Goal: Use online tool/utility: Utilize a website feature to perform a specific function

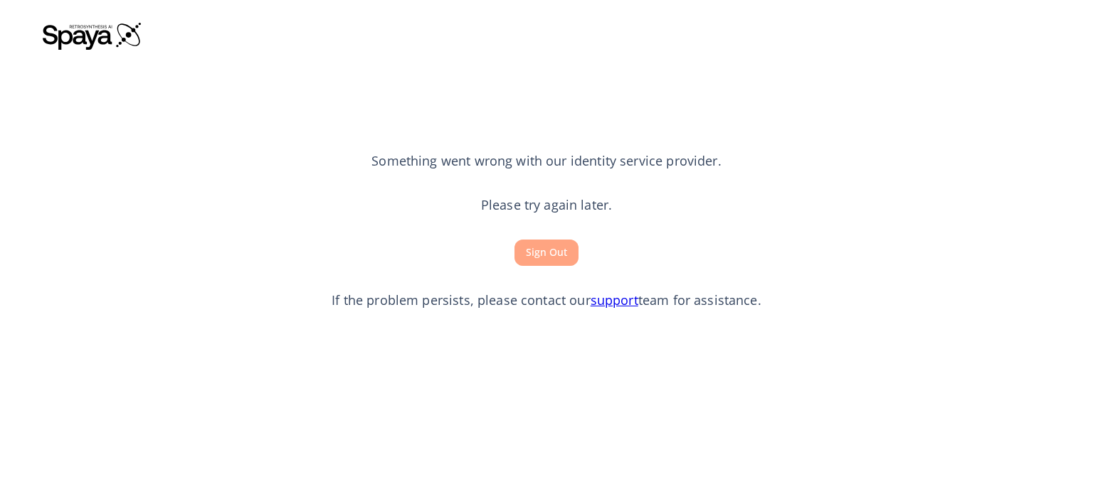
click at [549, 255] on button "Sign Out" at bounding box center [546, 253] width 64 height 26
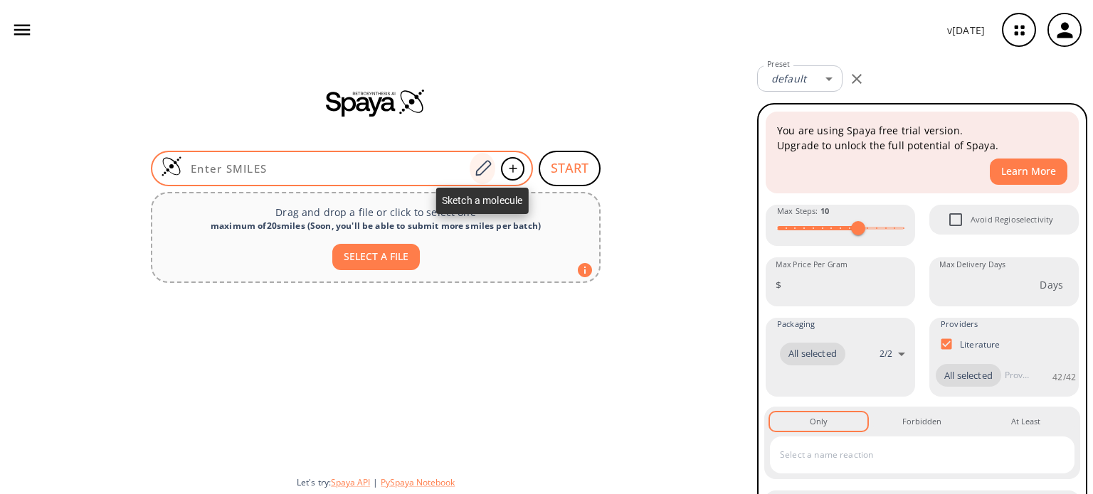
click at [474, 170] on icon at bounding box center [482, 168] width 19 height 18
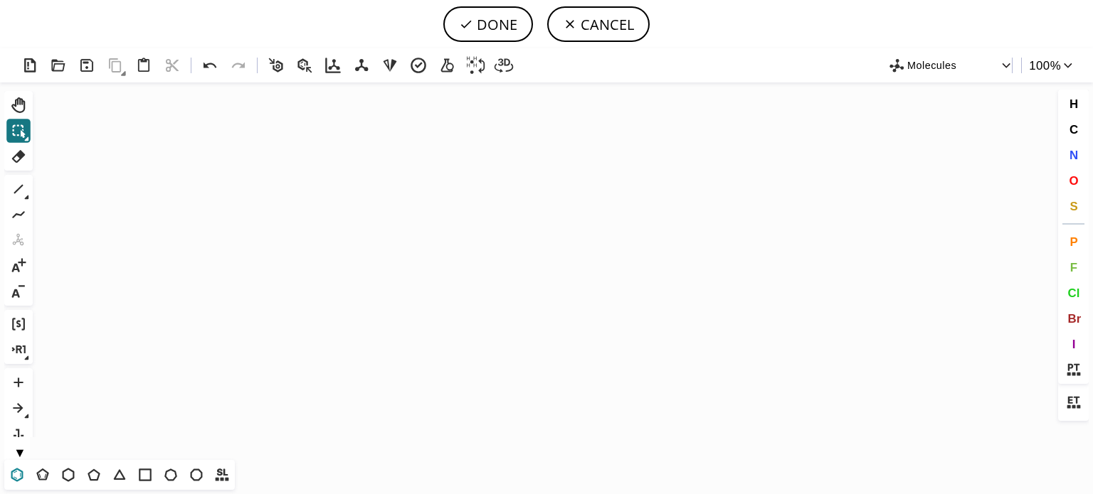
click at [23, 477] on icon at bounding box center [17, 475] width 12 height 14
click at [218, 359] on icon "Created with Raphaël 2.3.0" at bounding box center [546, 272] width 1016 height 378
click at [94, 477] on icon at bounding box center [94, 475] width 18 height 18
click at [29, 198] on button "1" at bounding box center [18, 189] width 24 height 24
click at [26, 198] on icon at bounding box center [27, 198] width 4 height 4
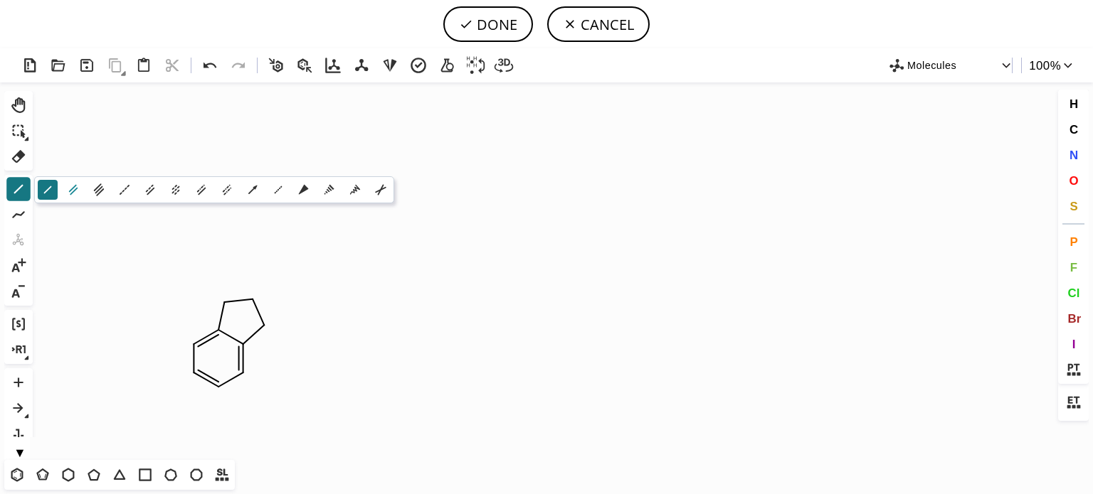
click at [69, 190] on icon at bounding box center [73, 190] width 16 height 16
click at [1070, 173] on button "O" at bounding box center [1073, 181] width 24 height 24
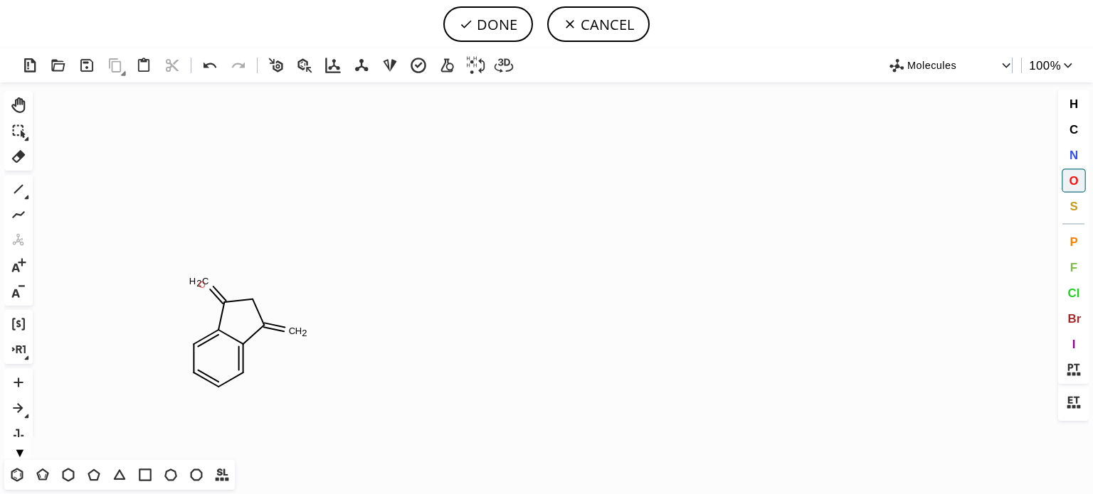
click at [202, 285] on tspan "O" at bounding box center [201, 285] width 7 height 11
click at [303, 334] on tspan "O" at bounding box center [302, 334] width 7 height 11
click at [215, 68] on icon at bounding box center [210, 65] width 21 height 21
click at [296, 330] on tspan "O" at bounding box center [295, 330] width 7 height 11
click at [1067, 149] on button "N" at bounding box center [1073, 155] width 24 height 24
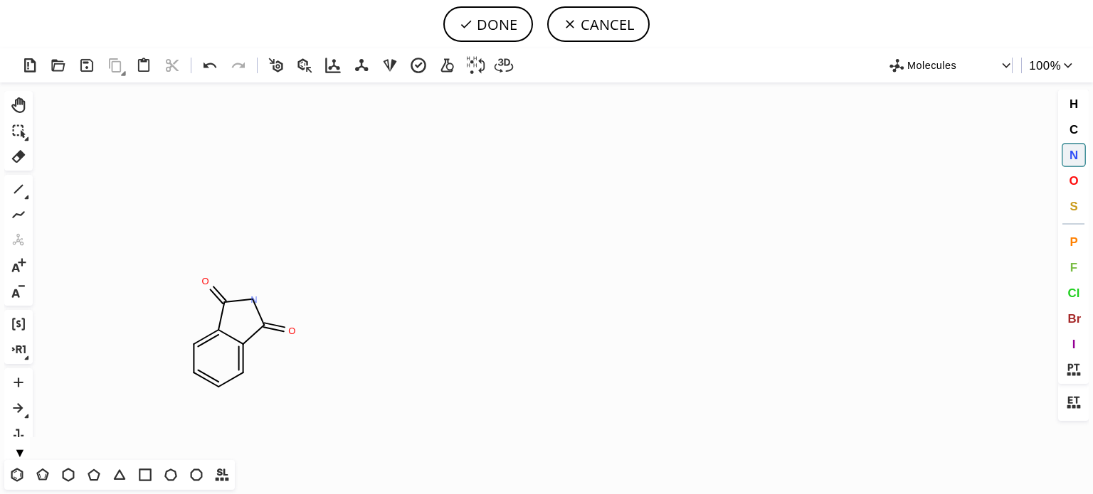
click at [254, 299] on tspan "N" at bounding box center [253, 299] width 7 height 11
click at [18, 193] on icon at bounding box center [18, 189] width 18 height 18
click at [91, 471] on icon at bounding box center [94, 475] width 18 height 18
click at [11, 187] on icon at bounding box center [18, 189] width 18 height 18
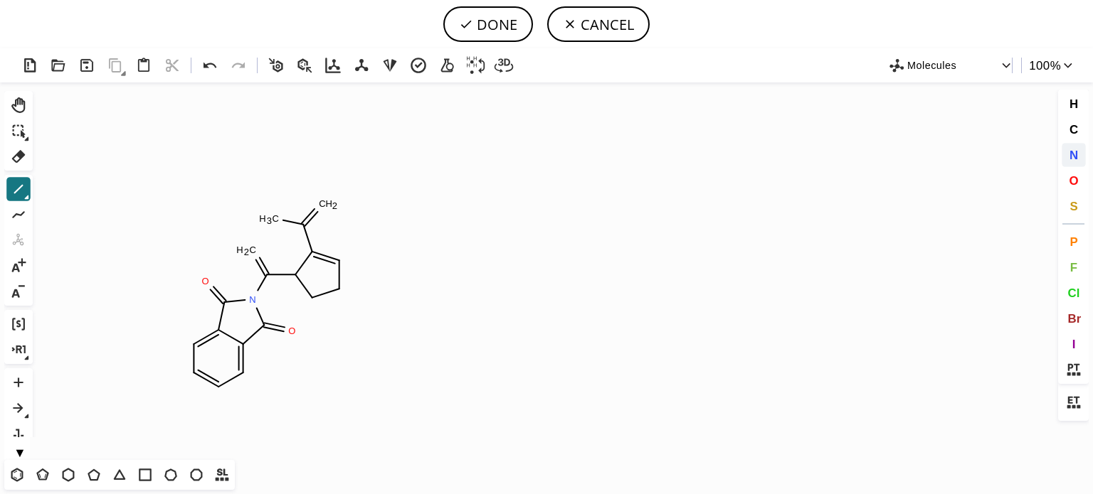
click at [1071, 156] on span "N" at bounding box center [1072, 155] width 9 height 14
click at [290, 279] on tspan "N" at bounding box center [290, 279] width 7 height 11
click at [1067, 179] on button "O" at bounding box center [1073, 181] width 24 height 24
click at [255, 257] on tspan "O" at bounding box center [255, 258] width 7 height 11
click at [326, 204] on tspan "O" at bounding box center [326, 204] width 7 height 11
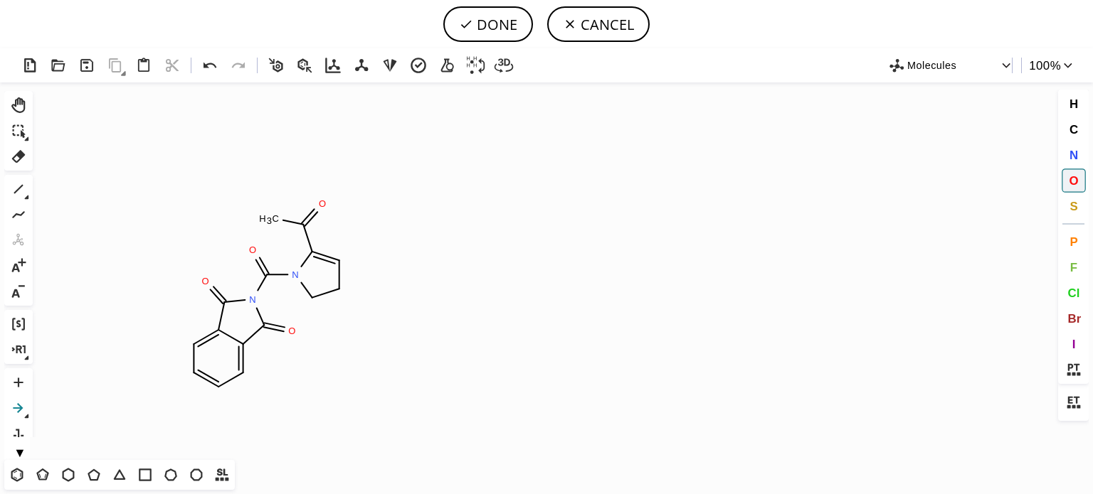
click at [14, 406] on icon at bounding box center [18, 408] width 18 height 18
drag, startPoint x: 367, startPoint y: 309, endPoint x: 544, endPoint y: 312, distance: 177.1
click at [544, 312] on icon "Created with Raphaël 2.3.0 O N O O N O C H 3 O" at bounding box center [546, 272] width 1016 height 378
click at [20, 196] on icon at bounding box center [18, 189] width 18 height 18
click at [410, 270] on icon "Created with Raphaël 2.3.0 O N O O N O C H 3 O" at bounding box center [546, 272] width 1016 height 378
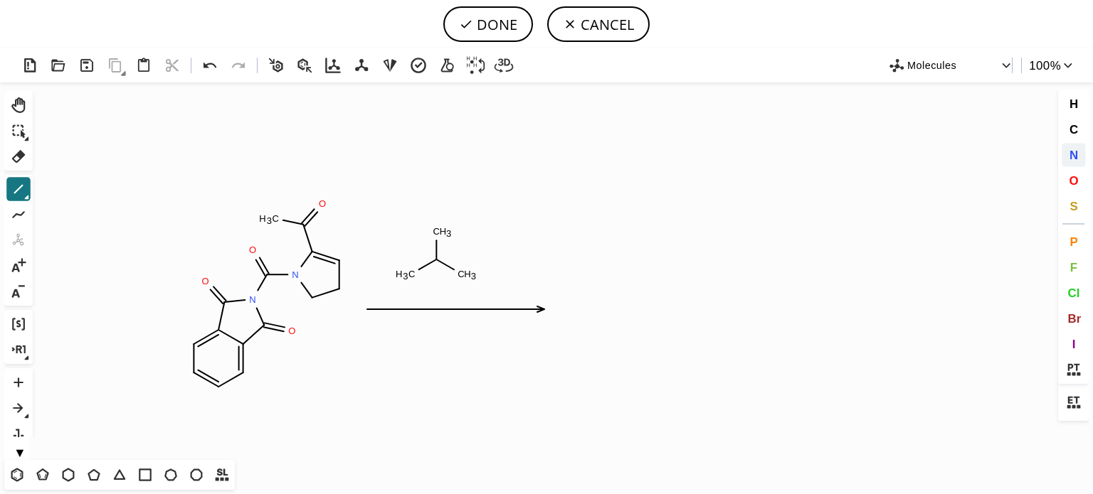
click at [1080, 148] on button "N" at bounding box center [1073, 155] width 24 height 24
click at [438, 261] on tspan "N" at bounding box center [438, 261] width 7 height 11
click at [1075, 102] on span "H" at bounding box center [1072, 104] width 9 height 14
click at [408, 275] on tspan "H" at bounding box center [407, 275] width 7 height 11
click at [443, 235] on tspan "H" at bounding box center [443, 235] width 7 height 11
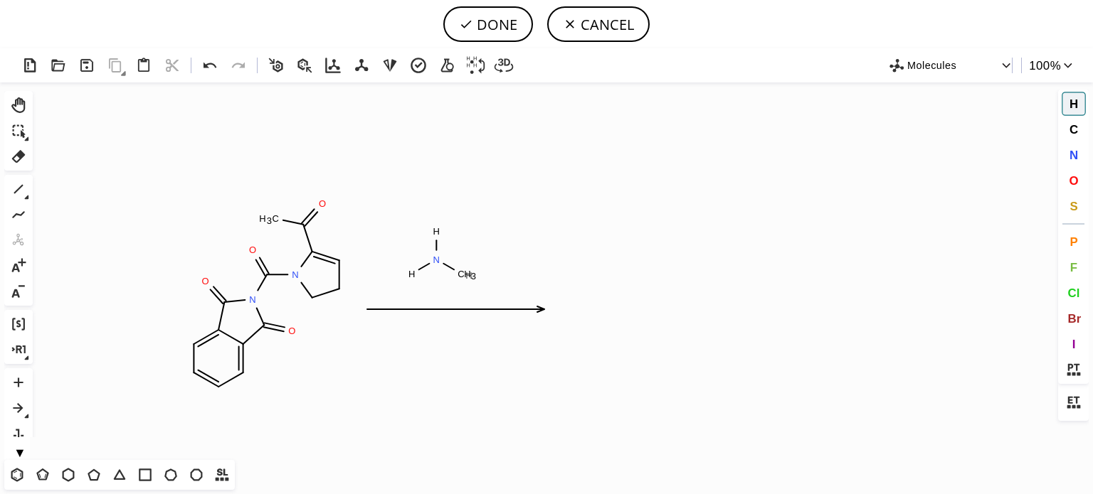
click at [469, 275] on tspan "H" at bounding box center [468, 275] width 7 height 11
click at [1078, 183] on button "O" at bounding box center [1073, 181] width 24 height 24
click at [452, 332] on tspan "O" at bounding box center [451, 332] width 7 height 11
click at [21, 182] on icon at bounding box center [18, 189] width 18 height 18
click at [23, 110] on icon at bounding box center [18, 105] width 14 height 16
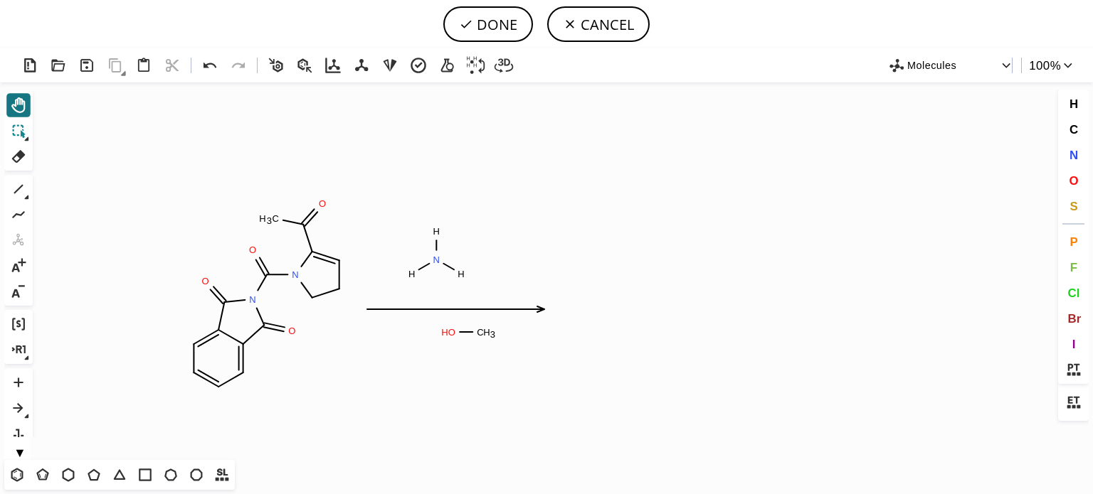
click at [22, 127] on icon at bounding box center [19, 131] width 13 height 13
drag, startPoint x: 423, startPoint y: 346, endPoint x: 514, endPoint y: 322, distance: 93.5
click at [513, 321] on icon "Created with Raphaël 2.3.0 O N O O N O C H 3 H N H H C H 3 O H O" at bounding box center [546, 272] width 1016 height 378
drag, startPoint x: 480, startPoint y: 331, endPoint x: 447, endPoint y: 334, distance: 33.5
click at [447, 334] on tspan "C" at bounding box center [446, 334] width 7 height 11
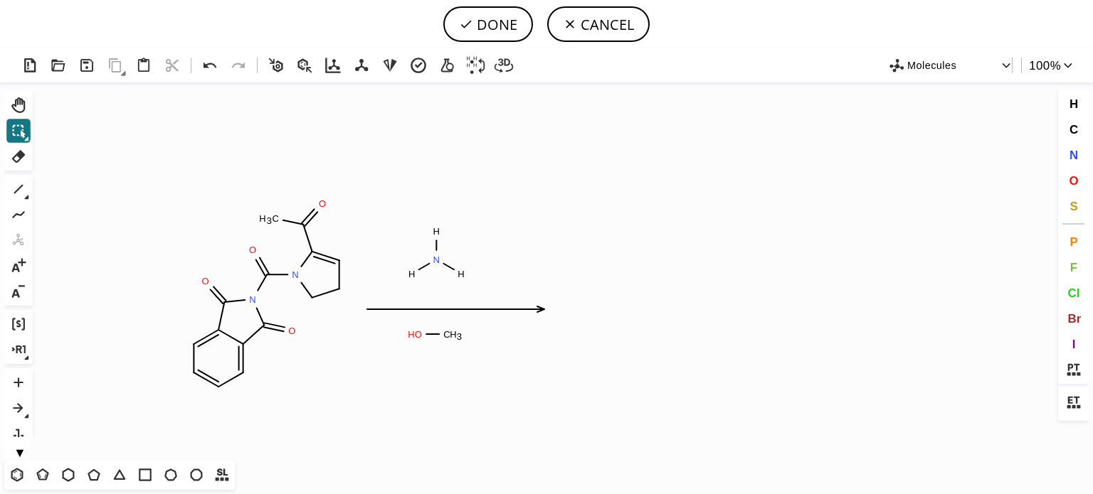
click at [696, 268] on icon "Created with Raphaël 2.3.0 O N O O N O C H 3 H N H H C H 3 O H O" at bounding box center [546, 272] width 1016 height 378
click at [999, 66] on span "Molecules" at bounding box center [953, 65] width 92 height 18
click at [701, 159] on div at bounding box center [546, 247] width 1093 height 494
click at [499, 19] on button "DONE" at bounding box center [488, 24] width 90 height 36
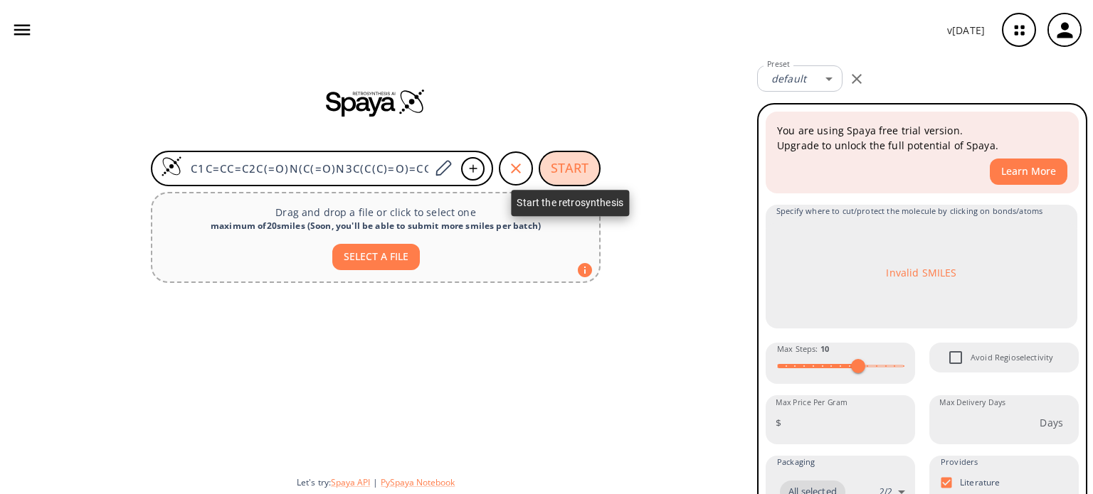
click at [573, 176] on button "START" at bounding box center [569, 169] width 62 height 36
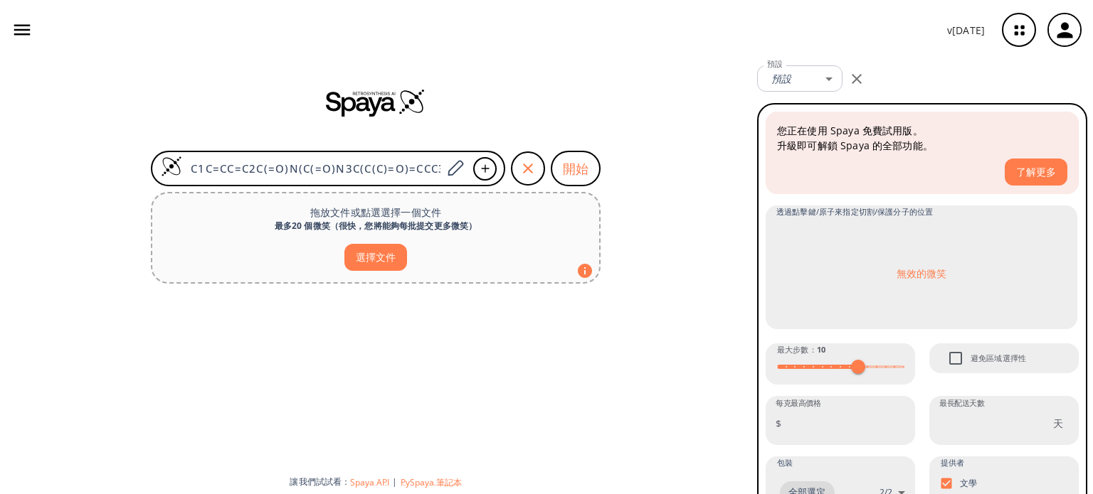
click at [623, 98] on div at bounding box center [375, 102] width 751 height 28
click at [590, 163] on button "開始" at bounding box center [576, 169] width 50 height 36
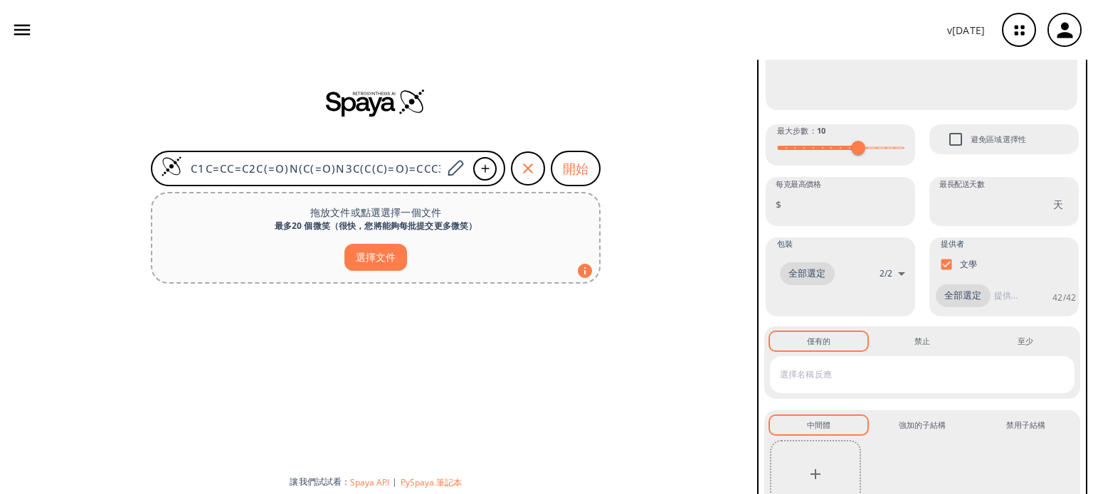
scroll to position [334, 0]
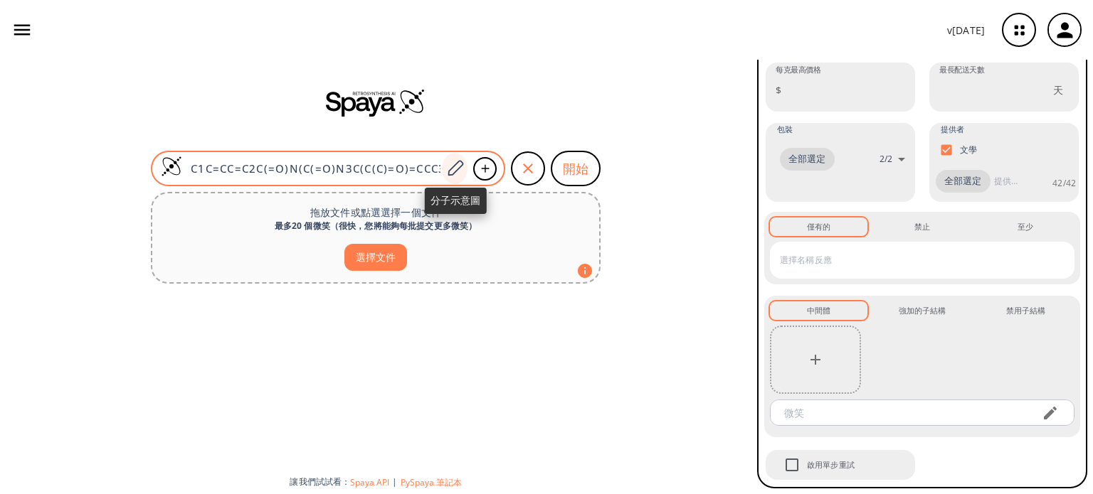
click at [457, 164] on icon at bounding box center [454, 168] width 19 height 18
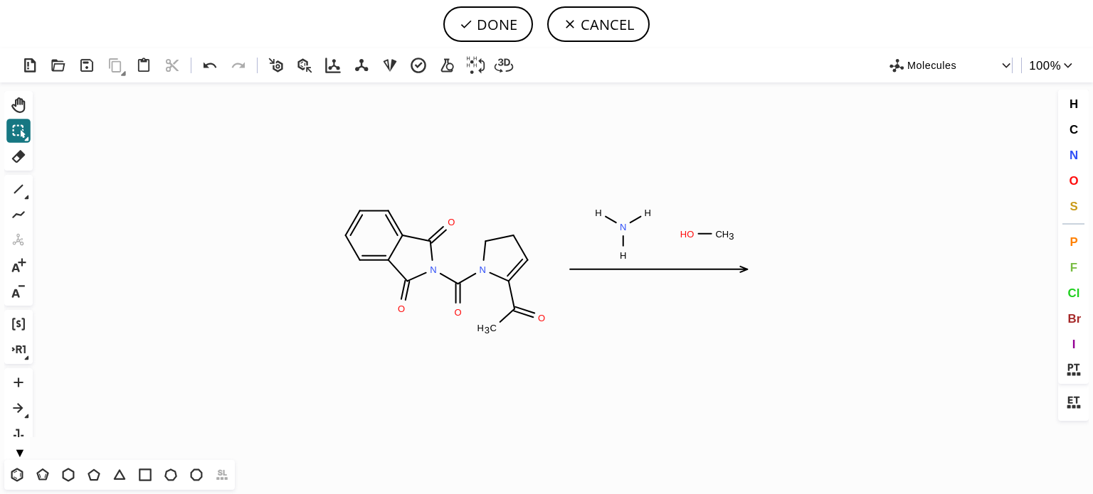
scroll to position [0, 0]
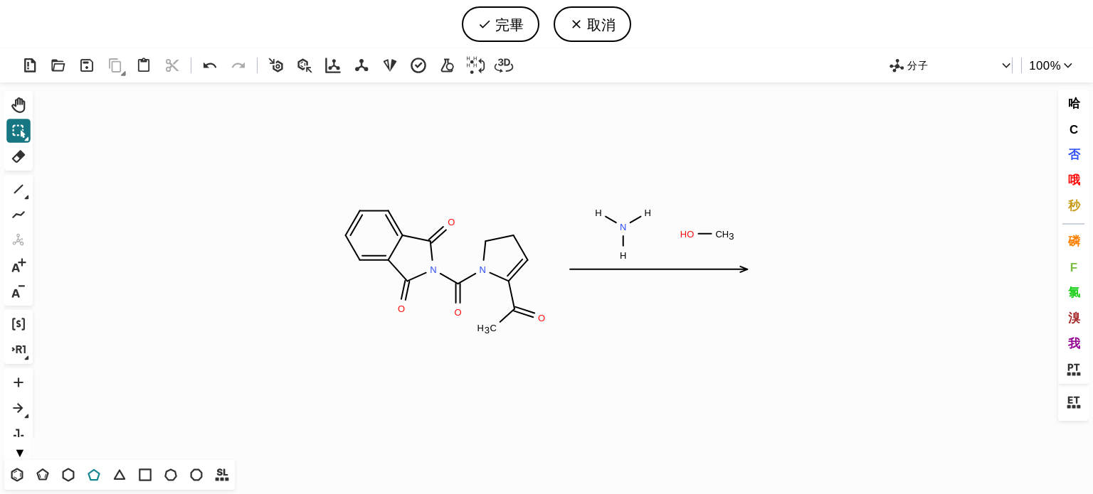
click at [88, 477] on icon at bounding box center [94, 475] width 18 height 18
click at [859, 260] on icon "Created with Raphaël 2.3.0 O N O N C H 3 O O H N H H O H C H 3" at bounding box center [546, 272] width 1016 height 378
click at [17, 193] on icon at bounding box center [18, 189] width 18 height 18
click at [213, 68] on icon at bounding box center [210, 65] width 21 height 21
click at [208, 62] on icon at bounding box center [210, 65] width 21 height 21
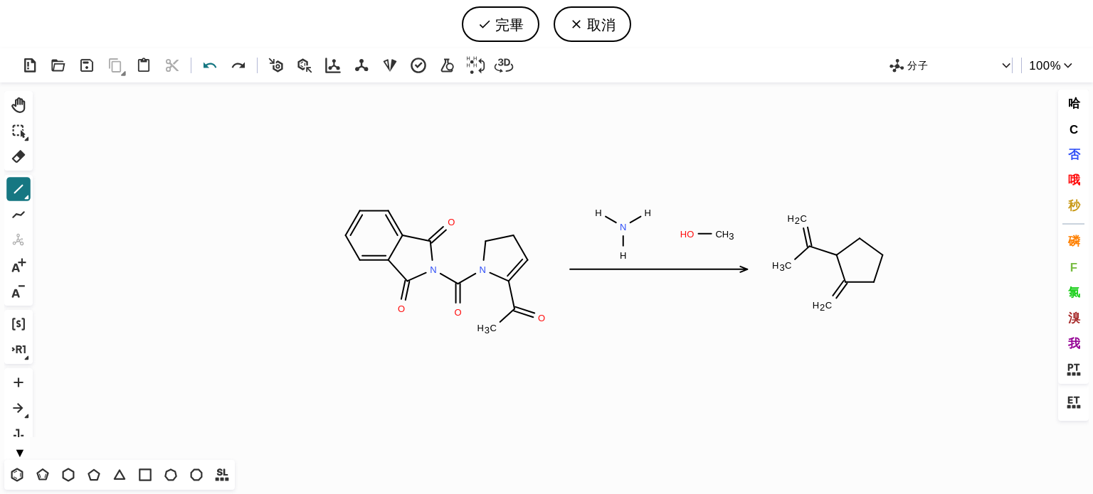
click at [209, 66] on icon at bounding box center [210, 65] width 21 height 21
click at [202, 65] on icon at bounding box center [210, 65] width 21 height 21
drag, startPoint x: 504, startPoint y: 223, endPoint x: 235, endPoint y: 113, distance: 291.0
click at [235, 113] on icon "Created with Raphaël 2.3.0 O N O N C H 3 O O H N H H O H C H 3 C H 3 C H 2 C H …" at bounding box center [546, 272] width 1016 height 378
click at [208, 63] on icon at bounding box center [209, 66] width 13 height 6
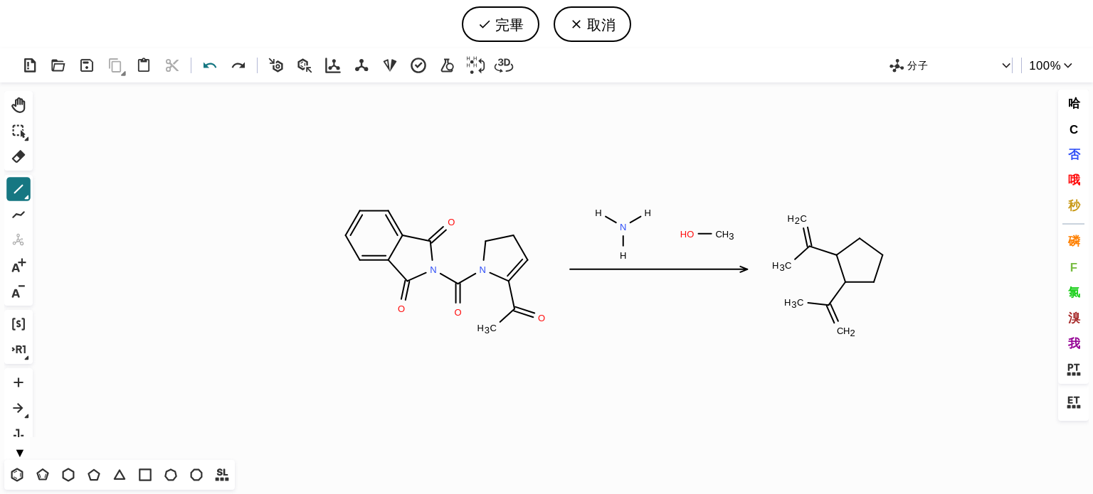
click at [208, 63] on icon at bounding box center [209, 66] width 13 height 6
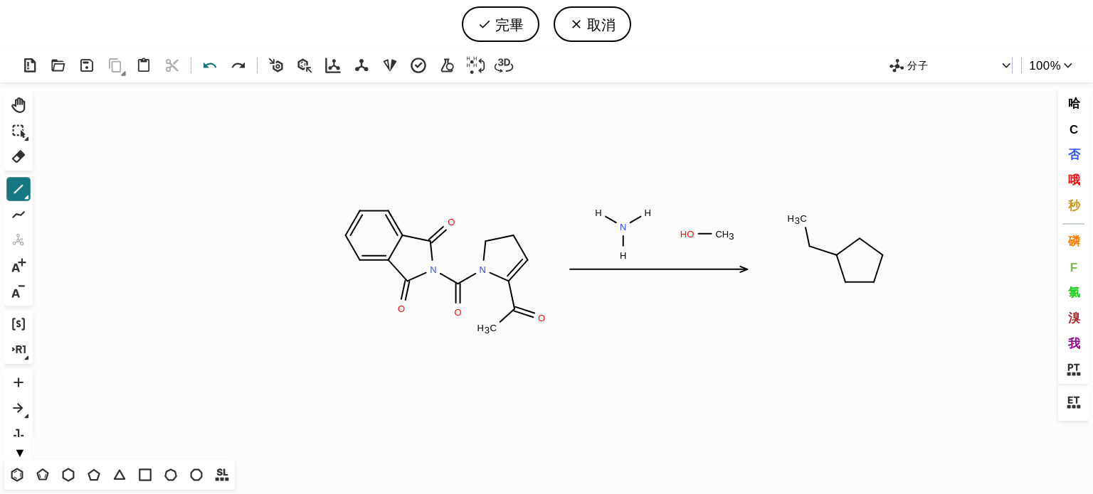
click at [208, 63] on icon at bounding box center [209, 66] width 13 height 6
click at [72, 478] on icon at bounding box center [68, 475] width 18 height 18
click at [19, 196] on icon at bounding box center [18, 189] width 18 height 18
click at [1073, 161] on font "否" at bounding box center [1073, 154] width 12 height 14
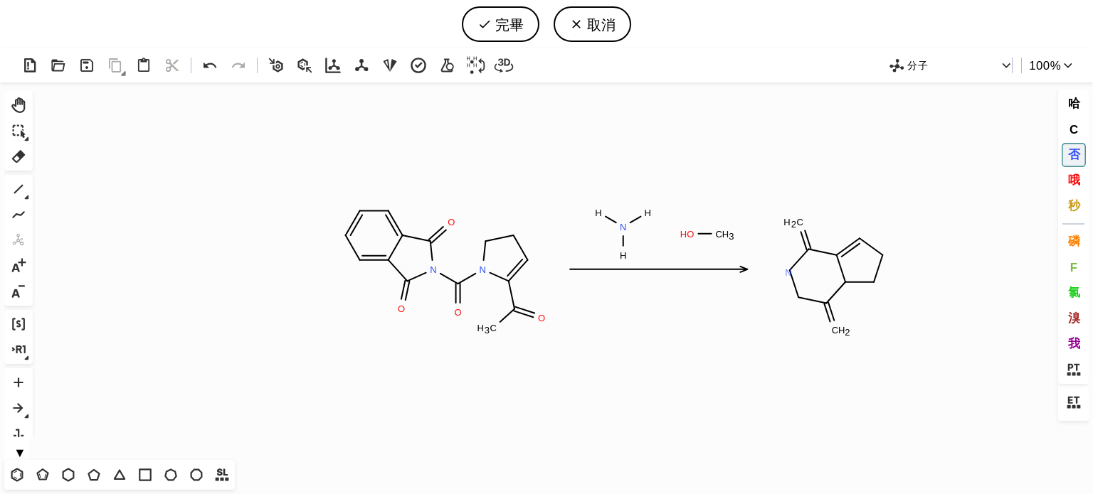
click at [788, 272] on tspan "N" at bounding box center [788, 272] width 7 height 11
click at [849, 285] on tspan "N" at bounding box center [848, 285] width 7 height 11
click at [1080, 176] on button "哦" at bounding box center [1073, 181] width 24 height 24
click at [800, 228] on tspan "O" at bounding box center [799, 228] width 7 height 11
click at [845, 332] on tspan "O" at bounding box center [844, 332] width 7 height 11
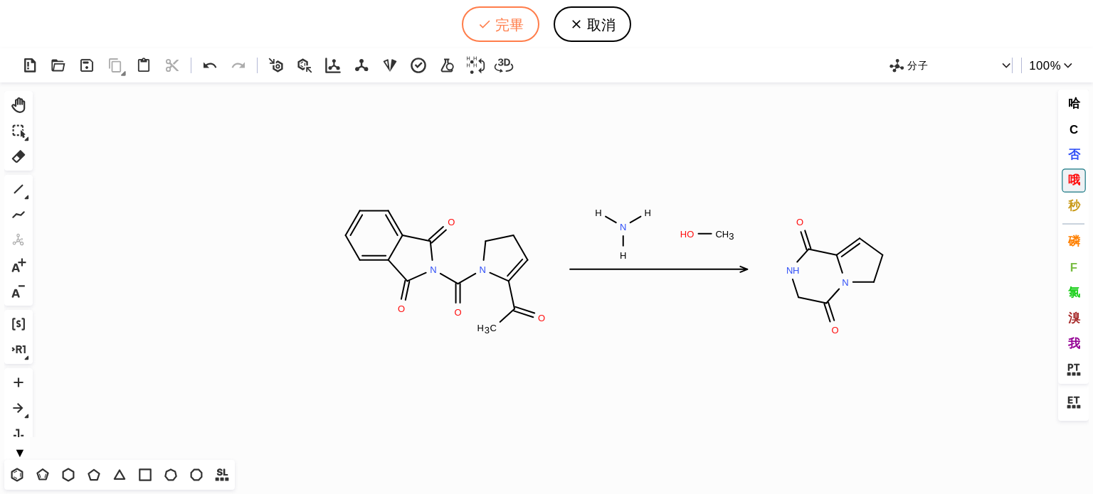
click at [506, 21] on font "完畢" at bounding box center [509, 24] width 28 height 19
type input "C1=C2C(C(N(C2=O)C(N2CCC=C2C(=O)C)=O)=O)=CC=C1>[H]N([H])[H].OC>C1CCN2C(=O)CNC(=O…"
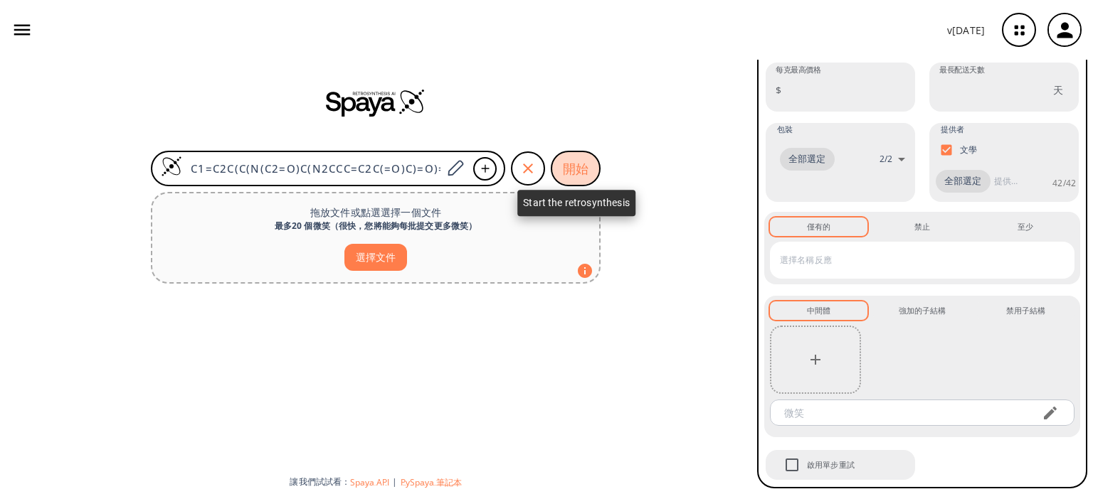
click at [568, 170] on font "開始" at bounding box center [576, 168] width 26 height 17
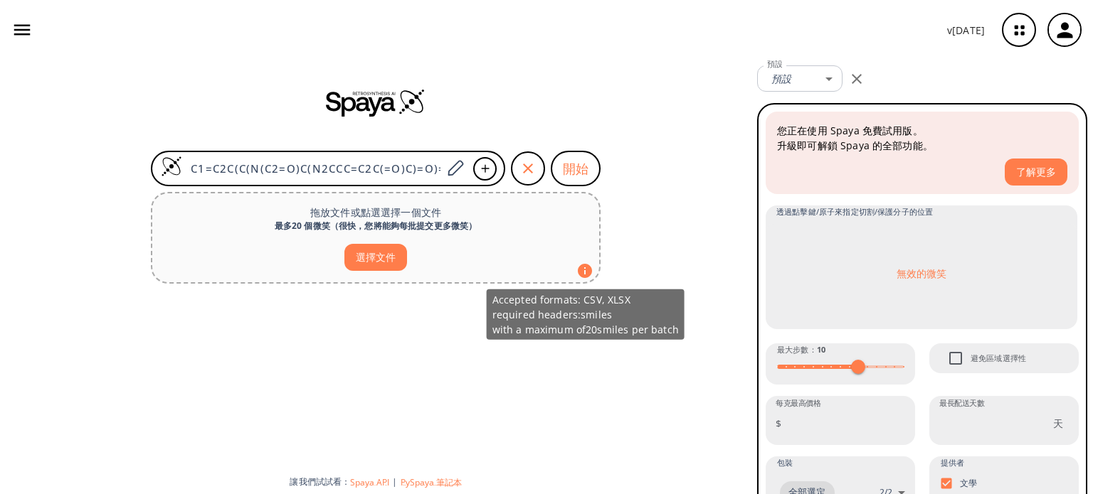
click at [588, 268] on icon at bounding box center [585, 271] width 14 height 14
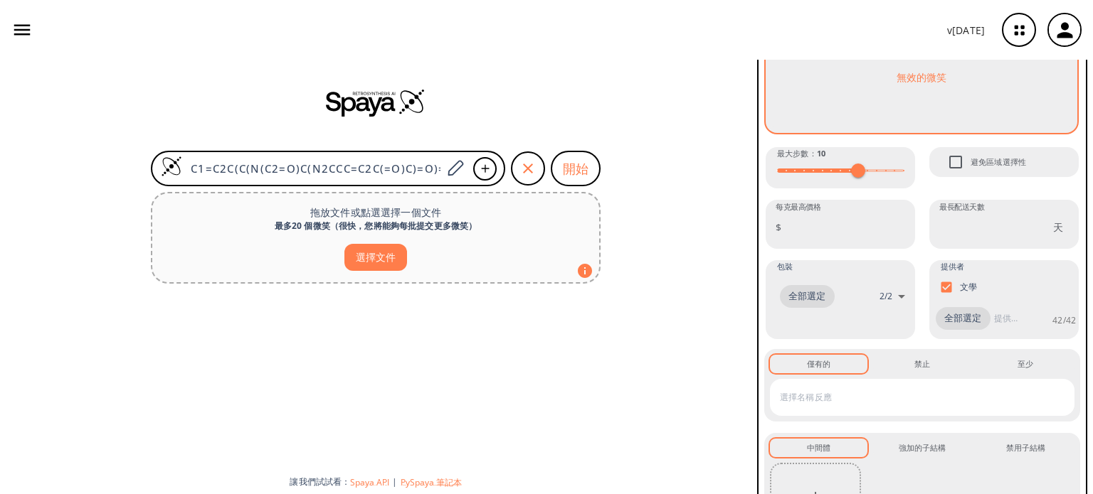
scroll to position [334, 0]
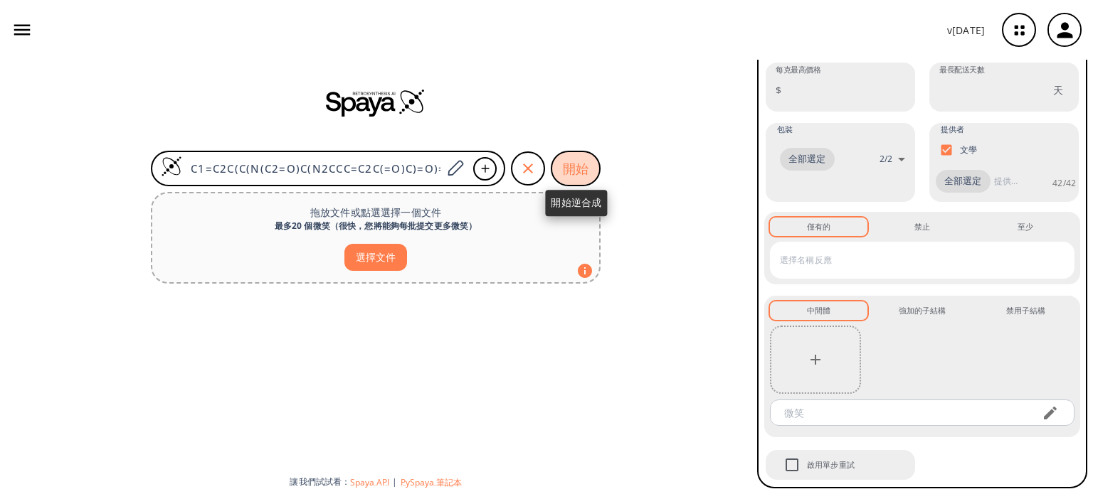
click at [572, 173] on font "開始" at bounding box center [576, 168] width 26 height 17
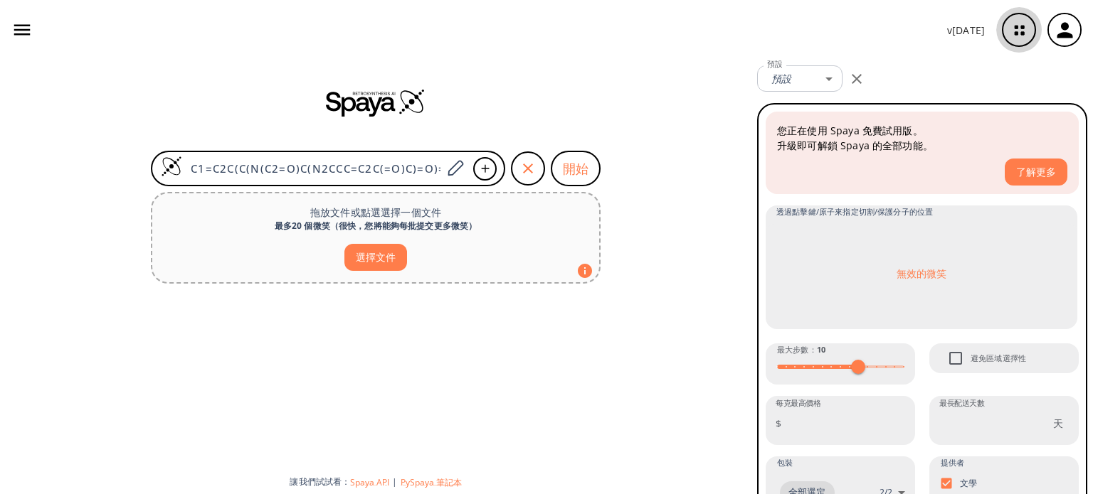
click at [1018, 31] on icon "button" at bounding box center [1019, 30] width 38 height 38
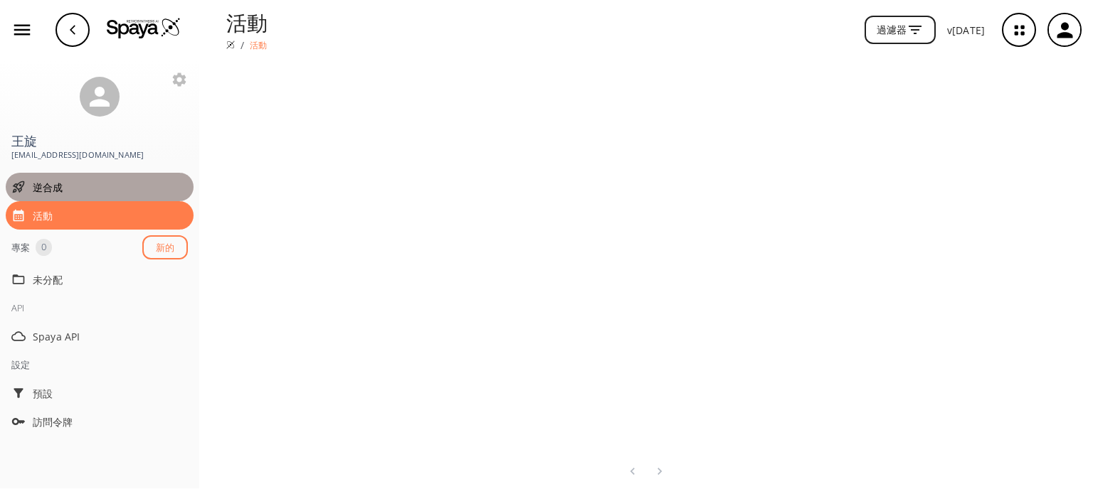
click at [70, 191] on span "逆合成" at bounding box center [110, 187] width 155 height 15
click at [112, 183] on span "逆合成" at bounding box center [110, 187] width 155 height 15
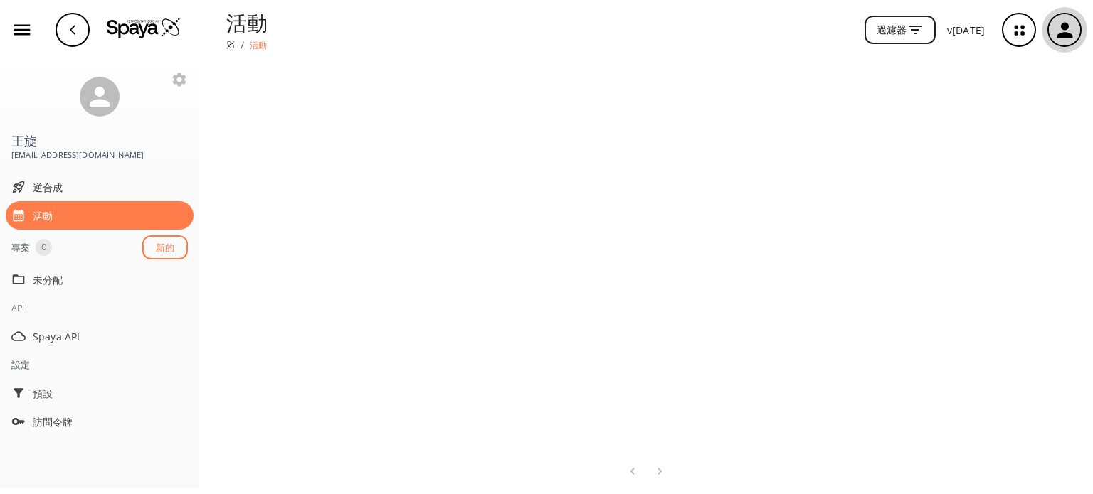
click at [1058, 22] on icon "button" at bounding box center [1064, 29] width 23 height 23
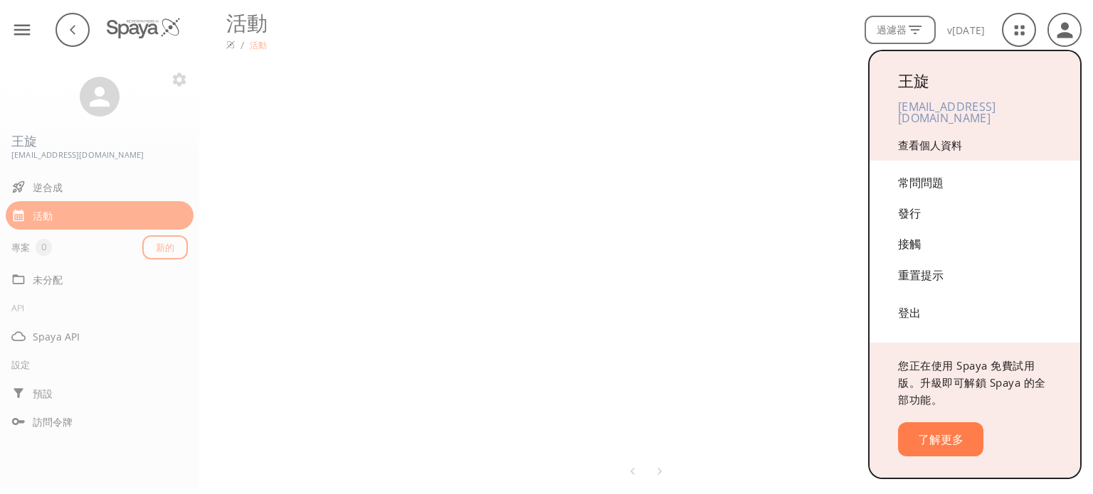
click at [898, 307] on font "登出" at bounding box center [909, 313] width 23 height 16
